Goal: Download file/media

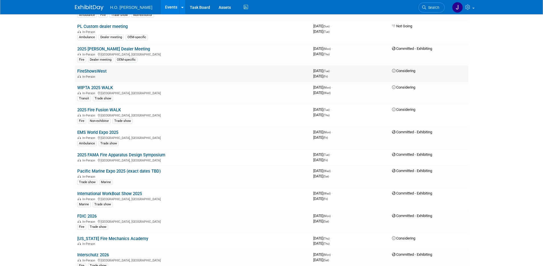
scroll to position [119, 0]
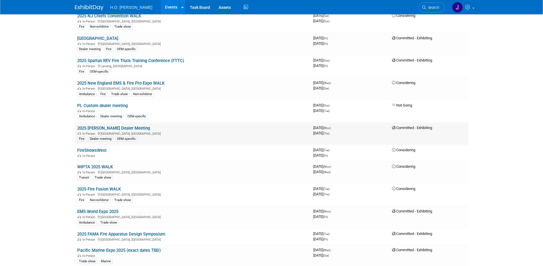
click at [105, 128] on link "2025 [PERSON_NAME] Dealer Meeting" at bounding box center [113, 128] width 73 height 5
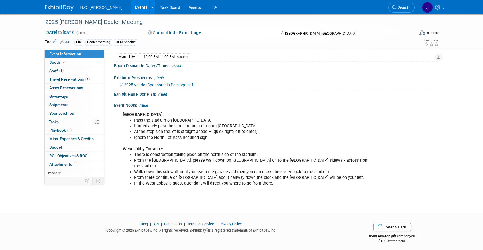
scroll to position [83, 0]
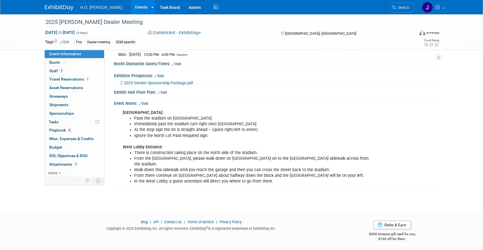
click at [166, 85] on span "2025 Vendor Sponsorship Package.pdf" at bounding box center [158, 83] width 69 height 5
